Goal: Task Accomplishment & Management: Complete application form

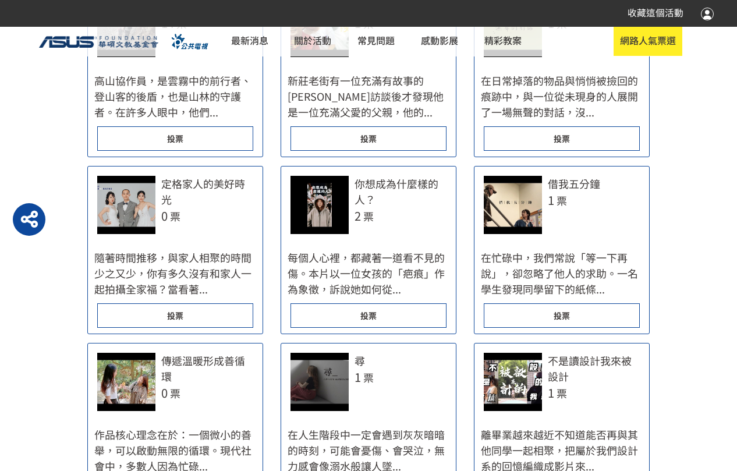
scroll to position [291, 0]
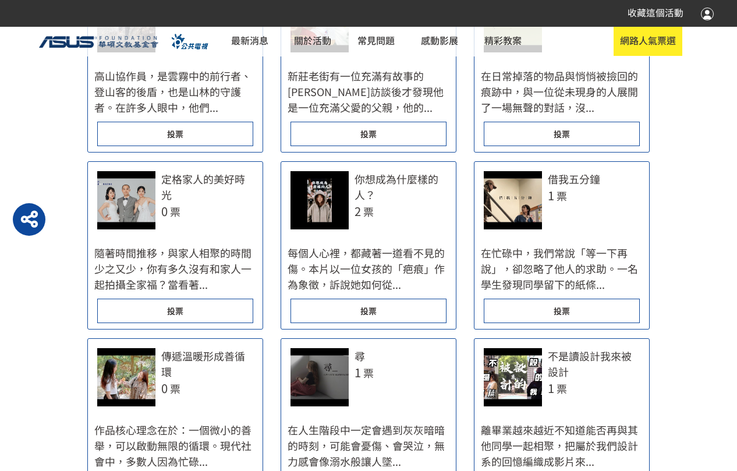
select select "vote"
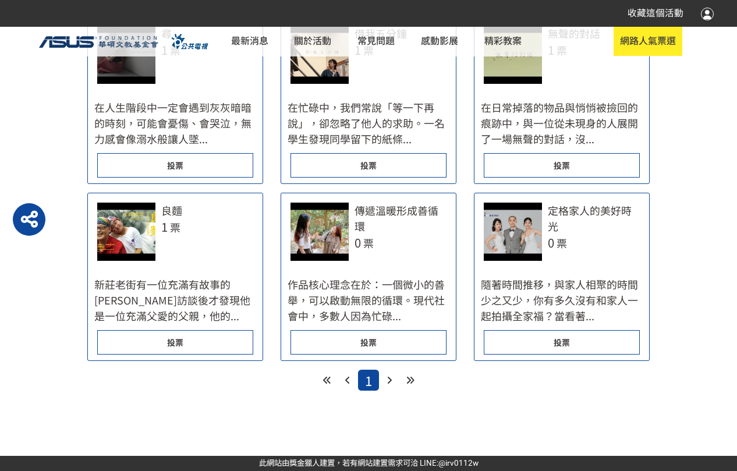
scroll to position [524, 0]
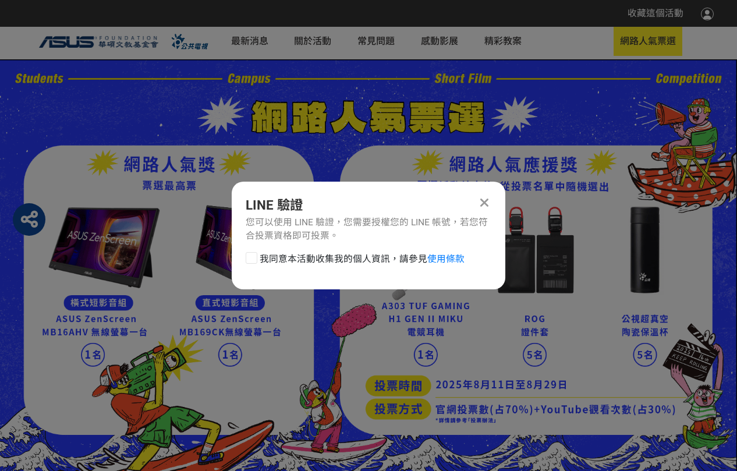
click at [296, 255] on span "我同意本活動收集我的個人資訊，請參見 使用條款" at bounding box center [362, 259] width 205 height 14
click at [254, 255] on input "我同意本活動收集我的個人資訊，請參見 使用條款" at bounding box center [250, 259] width 8 height 8
checkbox input "false"
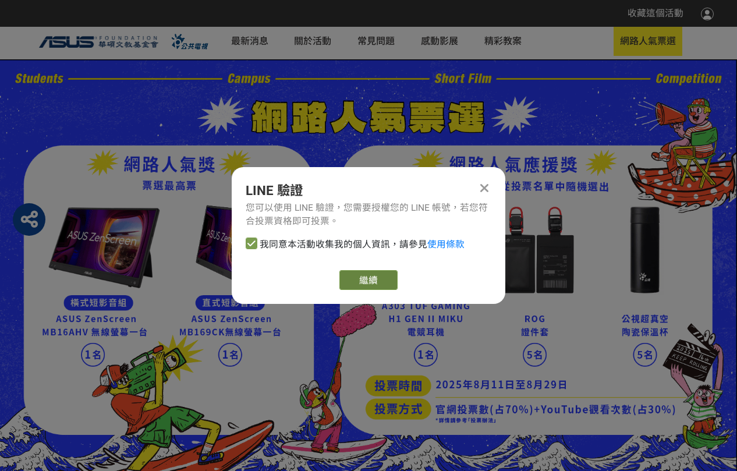
click at [362, 274] on link "繼續" at bounding box center [369, 280] width 58 height 20
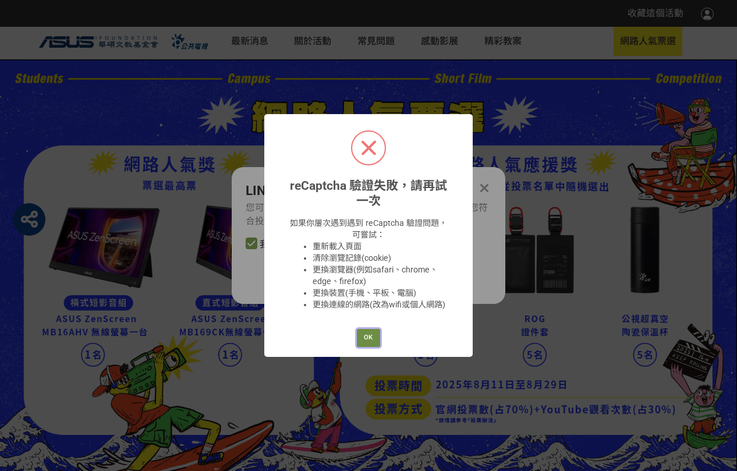
click at [367, 333] on button "OK" at bounding box center [368, 338] width 23 height 18
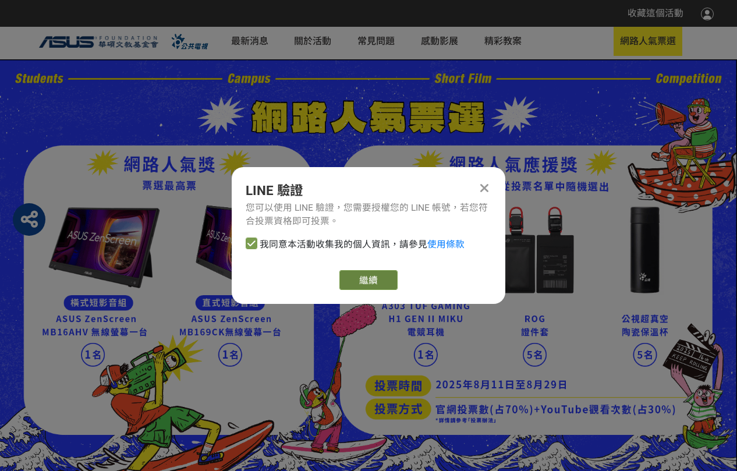
click at [377, 283] on link "繼續" at bounding box center [369, 280] width 58 height 20
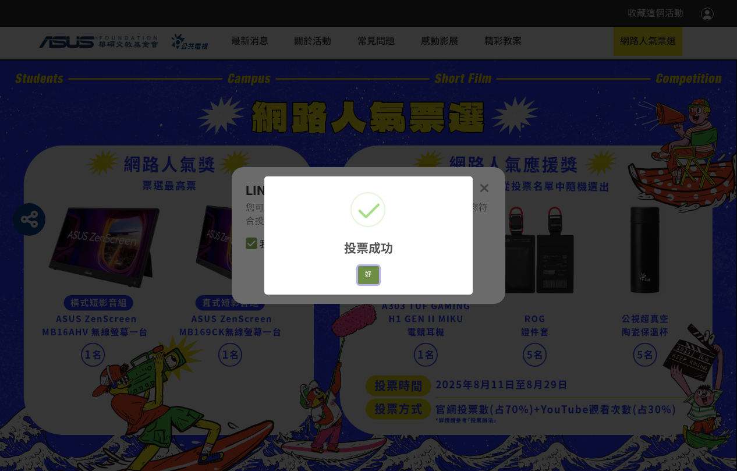
click at [372, 272] on button "好" at bounding box center [368, 275] width 21 height 18
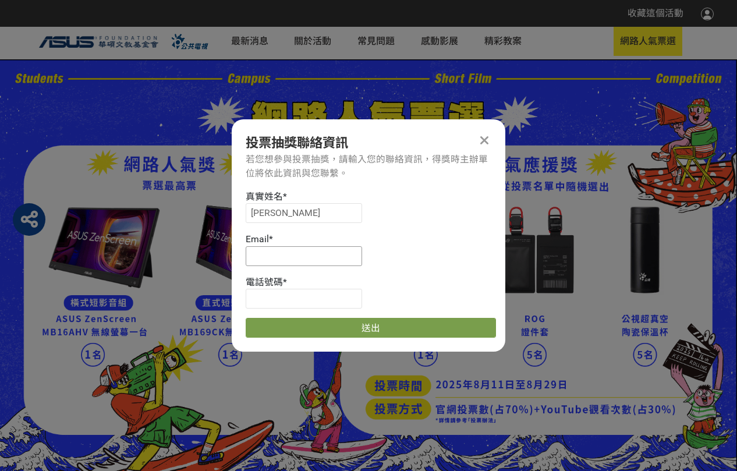
click at [317, 250] on input at bounding box center [304, 256] width 117 height 20
paste input "[EMAIL_ADDRESS][DOMAIN_NAME]"
type input "[EMAIL_ADDRESS][DOMAIN_NAME]"
click at [323, 296] on input at bounding box center [304, 299] width 117 height 20
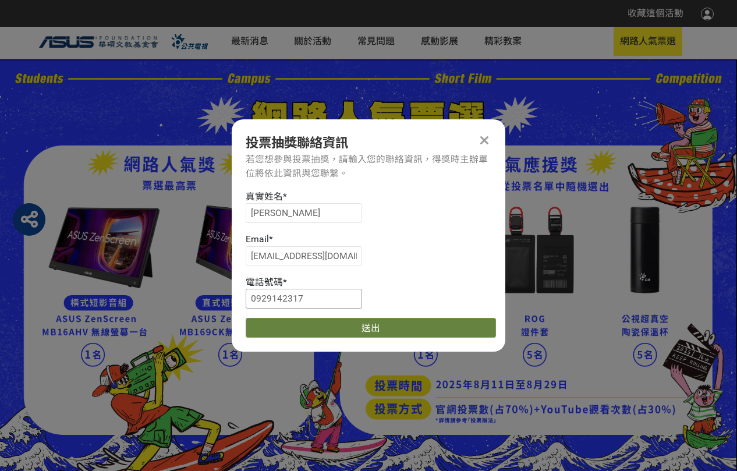
type input "0929142317"
click at [330, 322] on button "送出" at bounding box center [371, 328] width 250 height 20
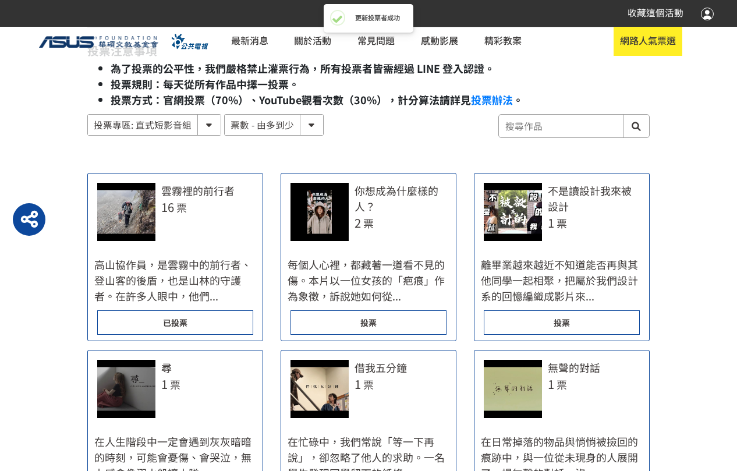
scroll to position [524, 0]
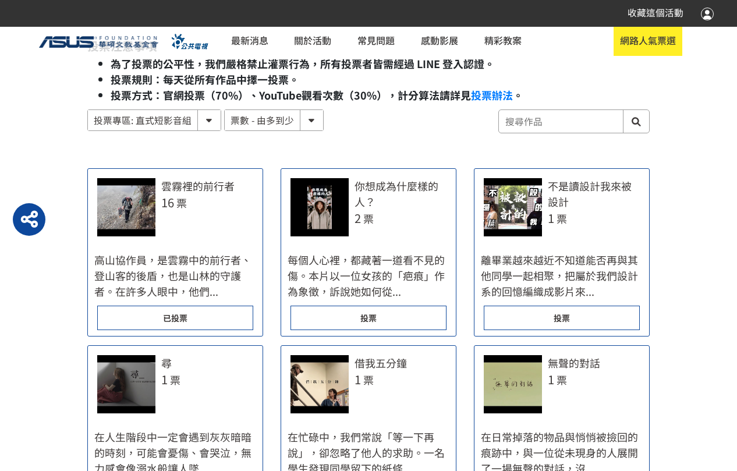
click at [196, 118] on select "投票專區: 直式短影音組 投票專區: 橫式短影音組" at bounding box center [154, 120] width 133 height 20
select select "185122:185341:13161"
click at [88, 110] on select "投票專區: 直式短影音組 投票專區: 橫式短影音組" at bounding box center [154, 120] width 133 height 20
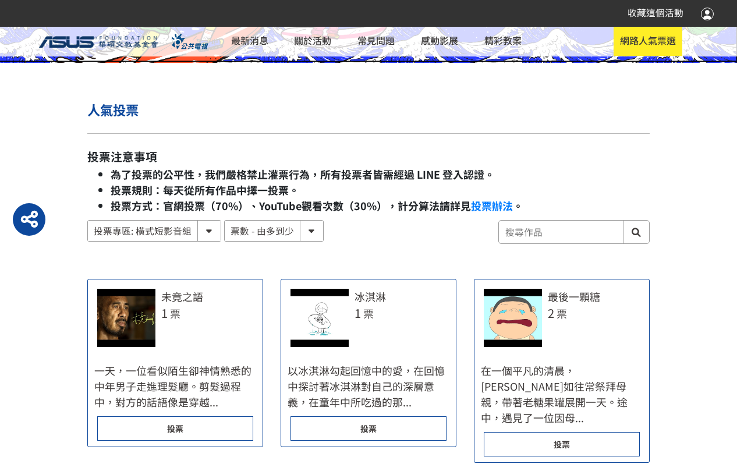
scroll to position [583, 0]
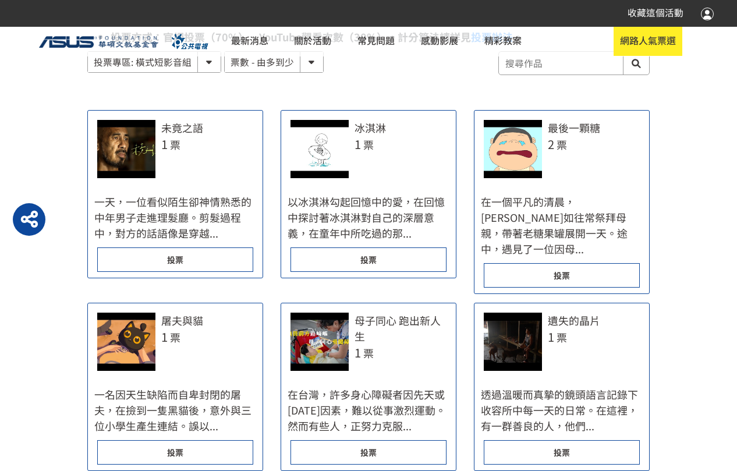
click at [523, 263] on div "投票" at bounding box center [562, 275] width 156 height 24
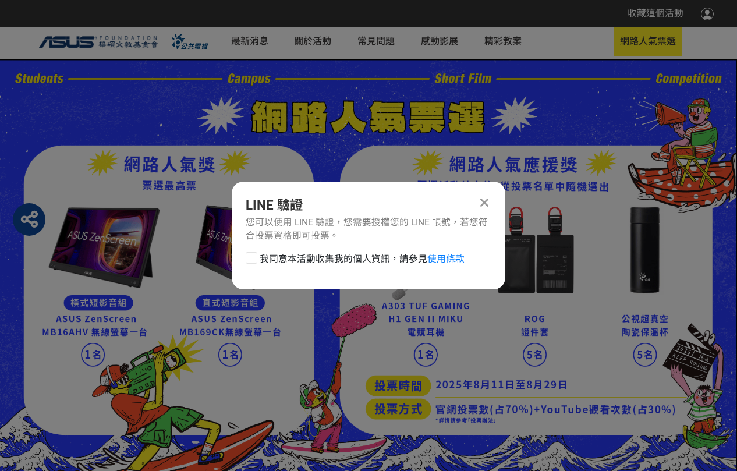
click at [373, 262] on span "我同意本活動收集我的個人資訊，請參見 使用條款" at bounding box center [362, 259] width 205 height 14
click at [254, 262] on input "我同意本活動收集我的個人資訊，請參見 使用條款" at bounding box center [250, 259] width 8 height 8
checkbox input "false"
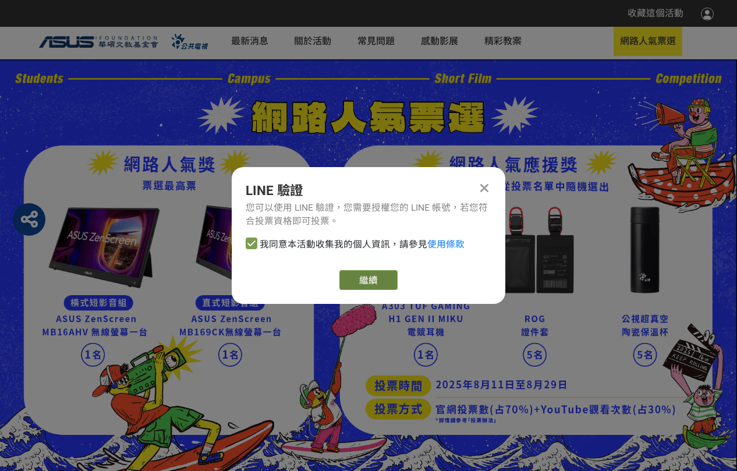
click at [362, 272] on link "繼續" at bounding box center [369, 280] width 58 height 20
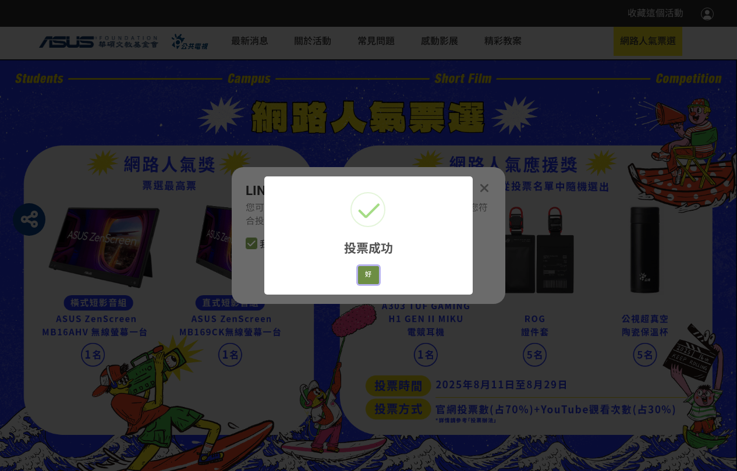
click at [367, 267] on button "好" at bounding box center [368, 275] width 21 height 18
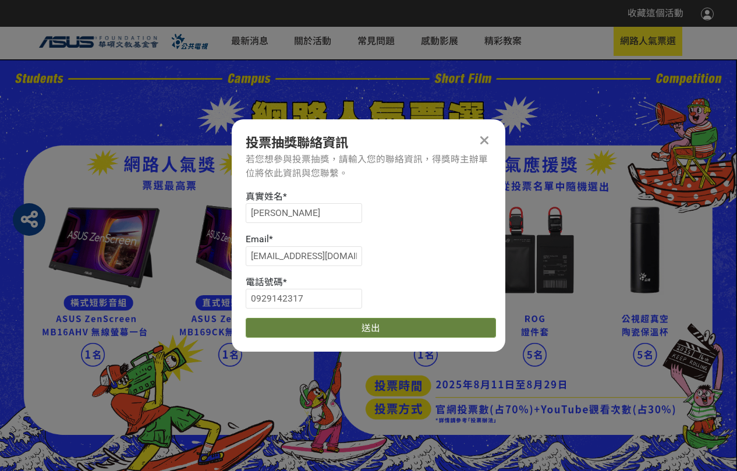
click at [324, 327] on button "送出" at bounding box center [371, 328] width 250 height 20
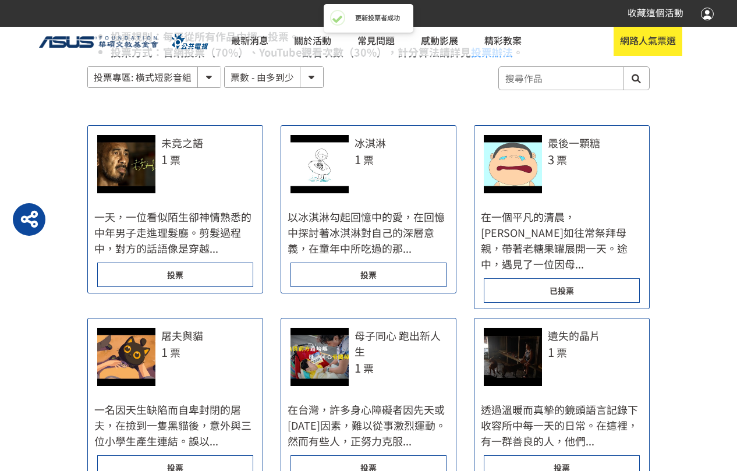
scroll to position [583, 0]
